Goal: Task Accomplishment & Management: Complete application form

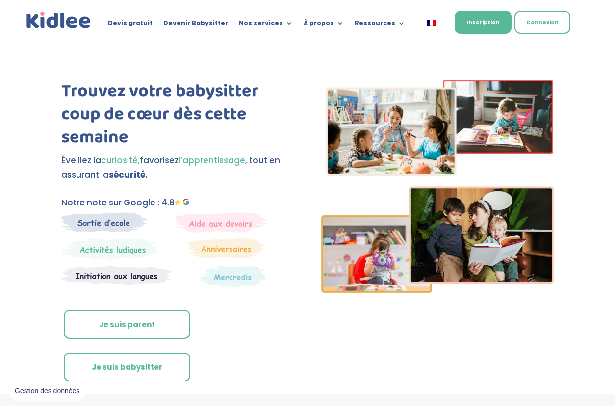
click at [141, 367] on div "Axeptio consent Plateforme de Gestion du Consentement : Personnalisez vos Optio…" at bounding box center [113, 367] width 206 height 0
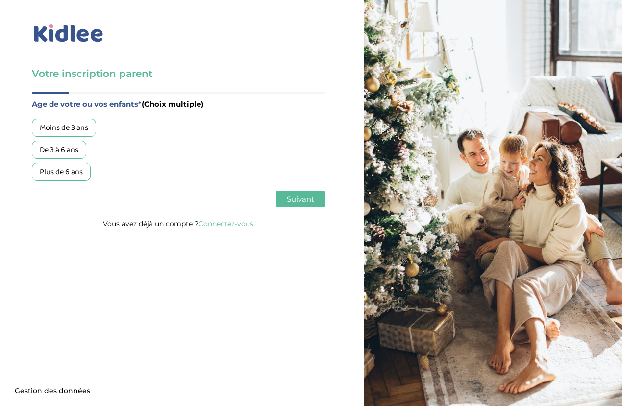
click at [58, 148] on div "De 3 à 6 ans" at bounding box center [59, 150] width 54 height 18
click at [59, 165] on div "Plus de 6 ans" at bounding box center [61, 172] width 59 height 18
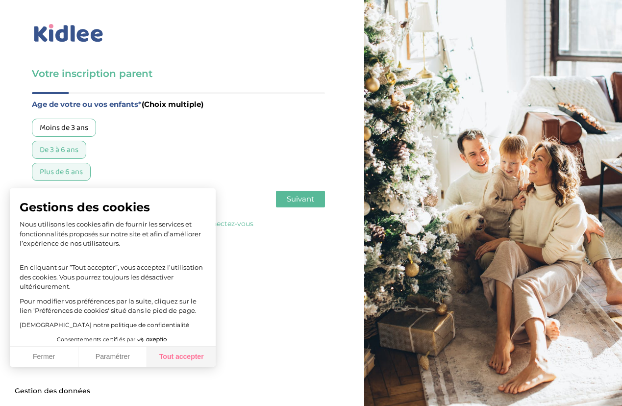
click at [185, 357] on button "Tout accepter" at bounding box center [181, 357] width 69 height 21
checkbox input "true"
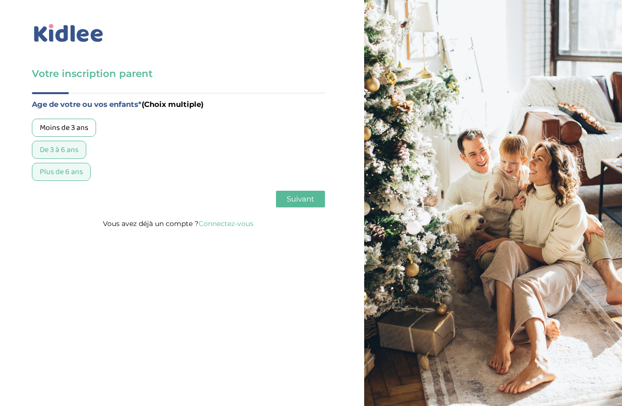
click at [309, 199] on span "Suivant" at bounding box center [300, 198] width 27 height 9
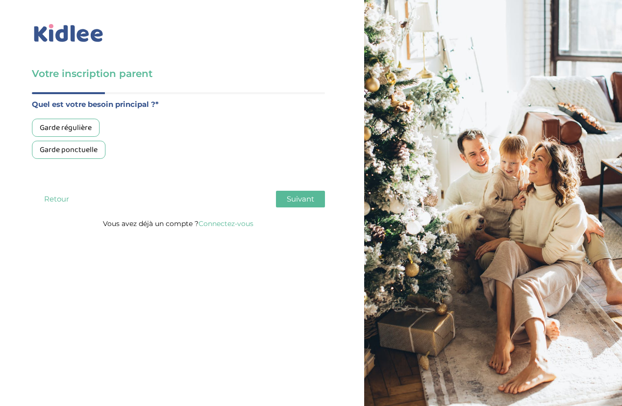
drag, startPoint x: 73, startPoint y: 153, endPoint x: 99, endPoint y: 158, distance: 26.6
click at [74, 153] on div "Garde ponctuelle" at bounding box center [69, 150] width 74 height 18
click at [317, 196] on button "Suivant" at bounding box center [300, 199] width 49 height 17
